Goal: Task Accomplishment & Management: Manage account settings

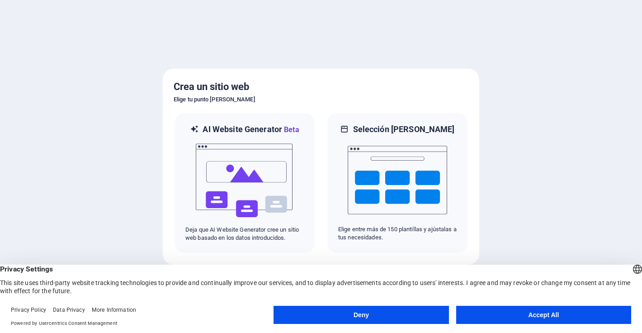
click at [513, 318] on button "Accept All" at bounding box center [543, 314] width 175 height 18
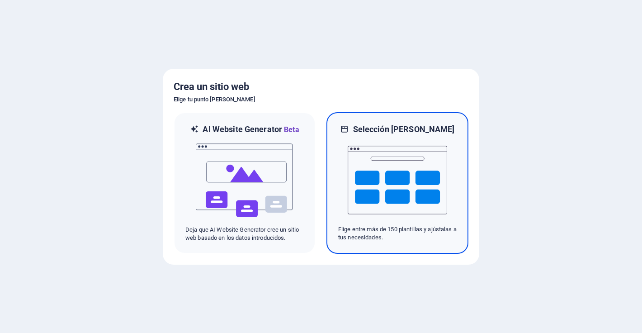
click at [411, 182] on img at bounding box center [397, 180] width 99 height 90
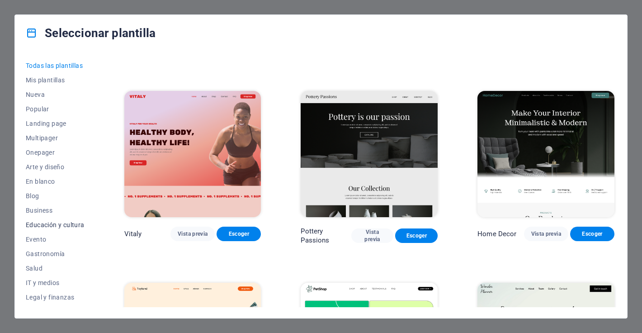
scroll to position [55, 0]
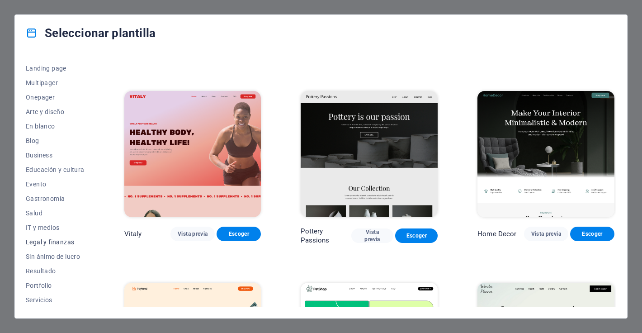
click at [47, 246] on button "Legal y finanzas" at bounding box center [55, 242] width 59 height 14
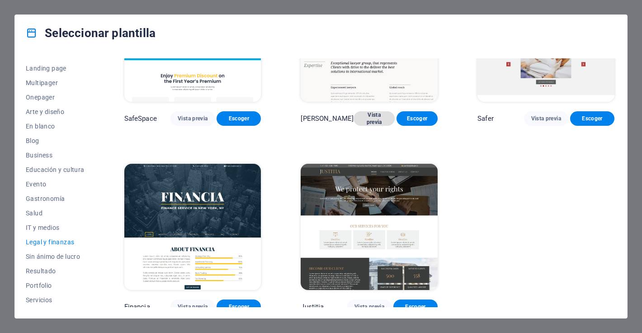
scroll to position [89, 0]
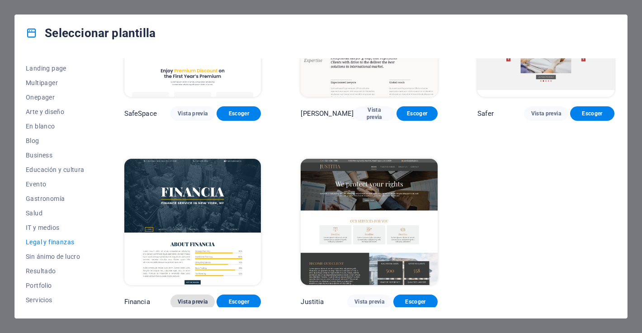
click at [184, 304] on button "Vista previa" at bounding box center [192, 301] width 44 height 14
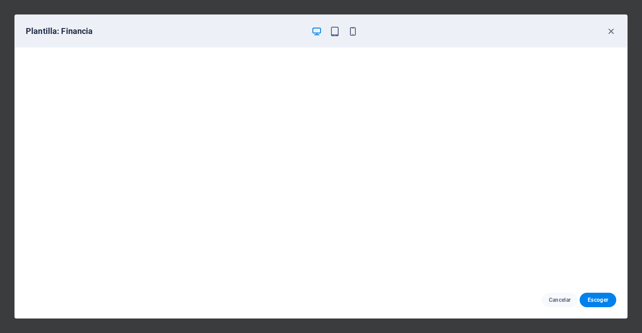
scroll to position [2, 0]
click at [613, 30] on icon "button" at bounding box center [611, 31] width 10 height 10
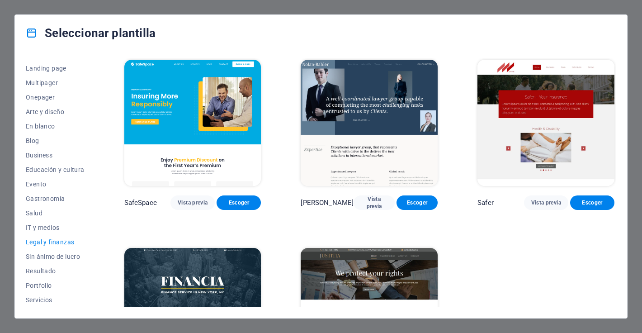
scroll to position [89, 0]
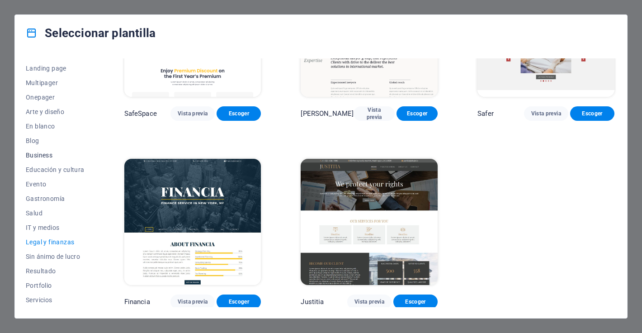
click at [33, 157] on span "Business" at bounding box center [55, 154] width 59 height 7
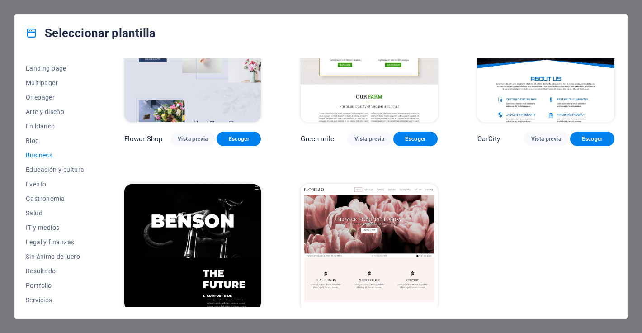
scroll to position [280, 0]
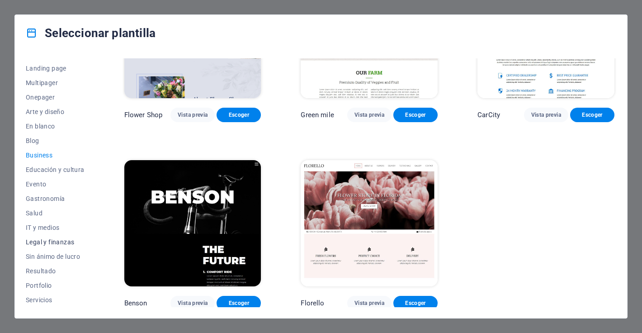
click at [54, 242] on span "Legal y finanzas" at bounding box center [55, 241] width 59 height 7
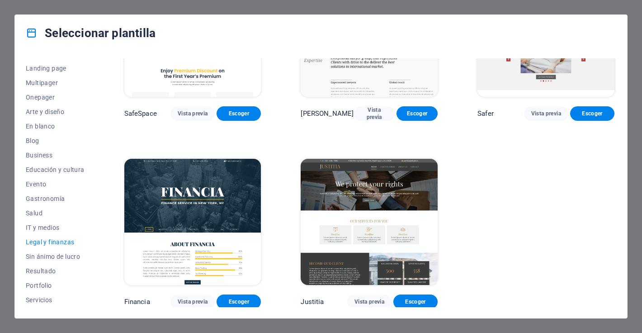
click at [48, 243] on span "Legal y finanzas" at bounding box center [55, 241] width 59 height 7
click at [366, 198] on img at bounding box center [369, 222] width 137 height 126
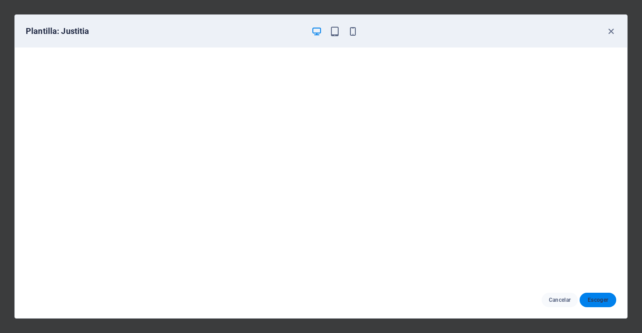
click at [592, 300] on span "Escoger" at bounding box center [598, 299] width 22 height 7
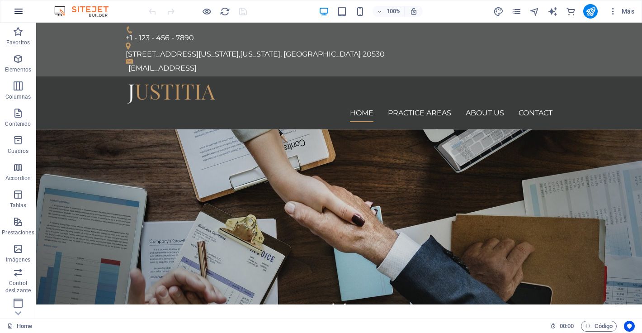
click at [19, 11] on icon "button" at bounding box center [18, 11] width 11 height 11
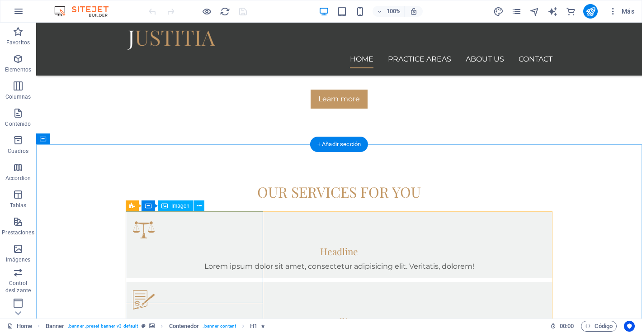
scroll to position [802, 0]
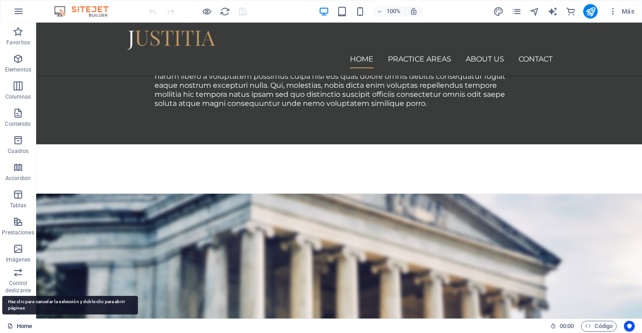
click at [23, 326] on link "Home" at bounding box center [19, 325] width 25 height 11
click at [14, 329] on link "Home" at bounding box center [19, 325] width 25 height 11
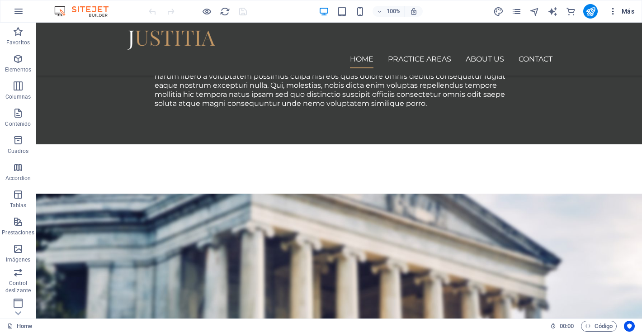
click at [635, 6] on button "Más" at bounding box center [621, 11] width 33 height 14
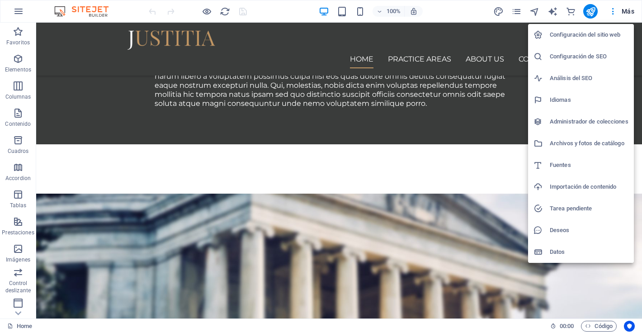
click at [589, 34] on h6 "Configuración del sitio web" at bounding box center [589, 34] width 79 height 11
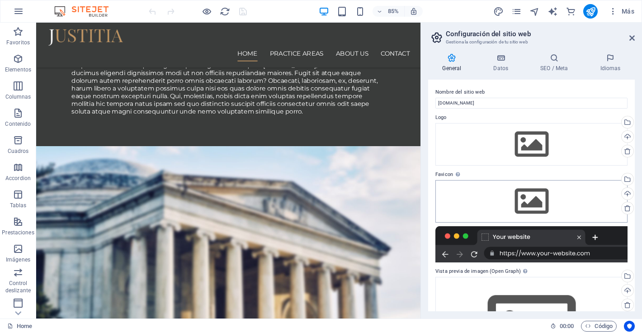
scroll to position [77, 0]
